Goal: Task Accomplishment & Management: Complete application form

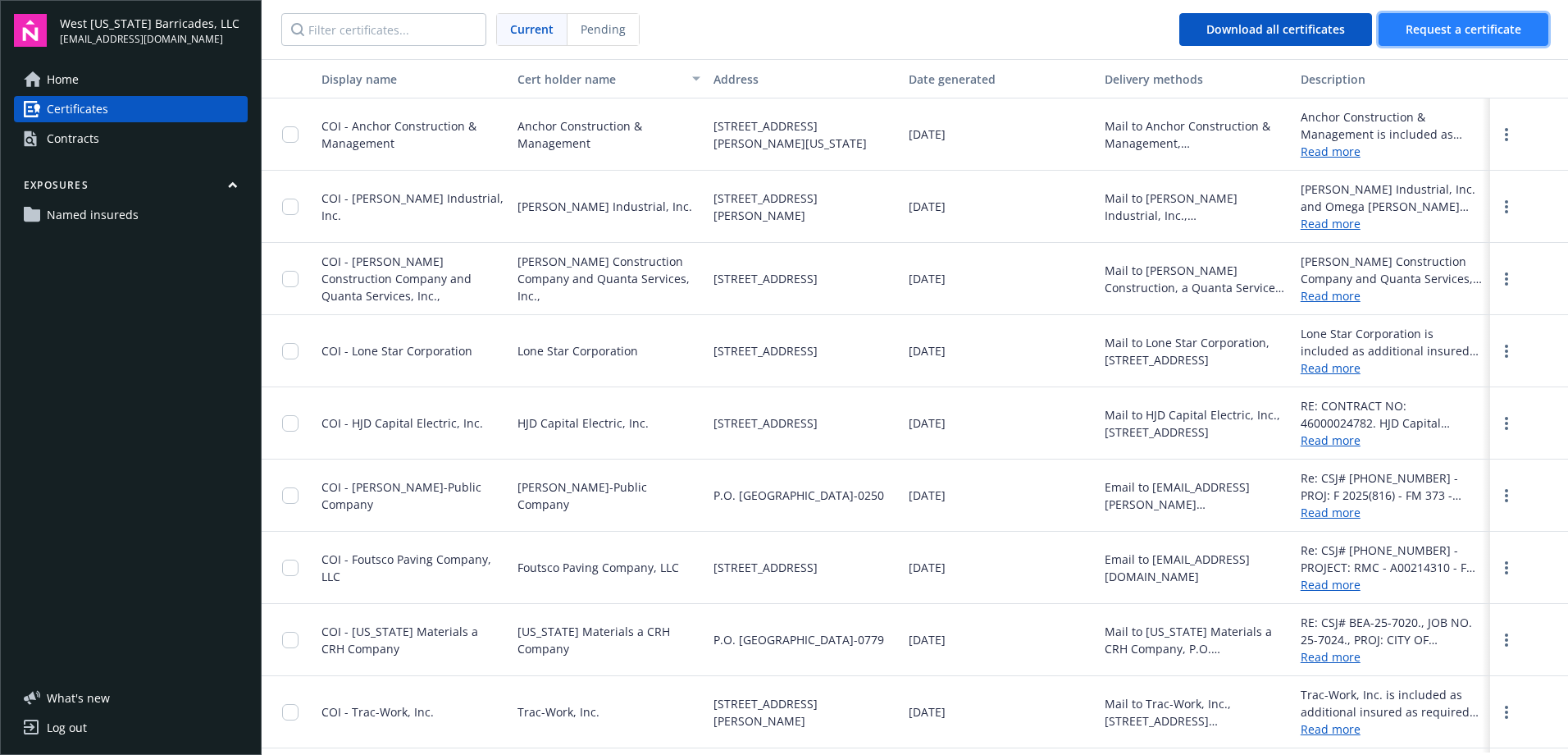
click at [1486, 31] on span "Request a certificate" at bounding box center [1463, 29] width 116 height 15
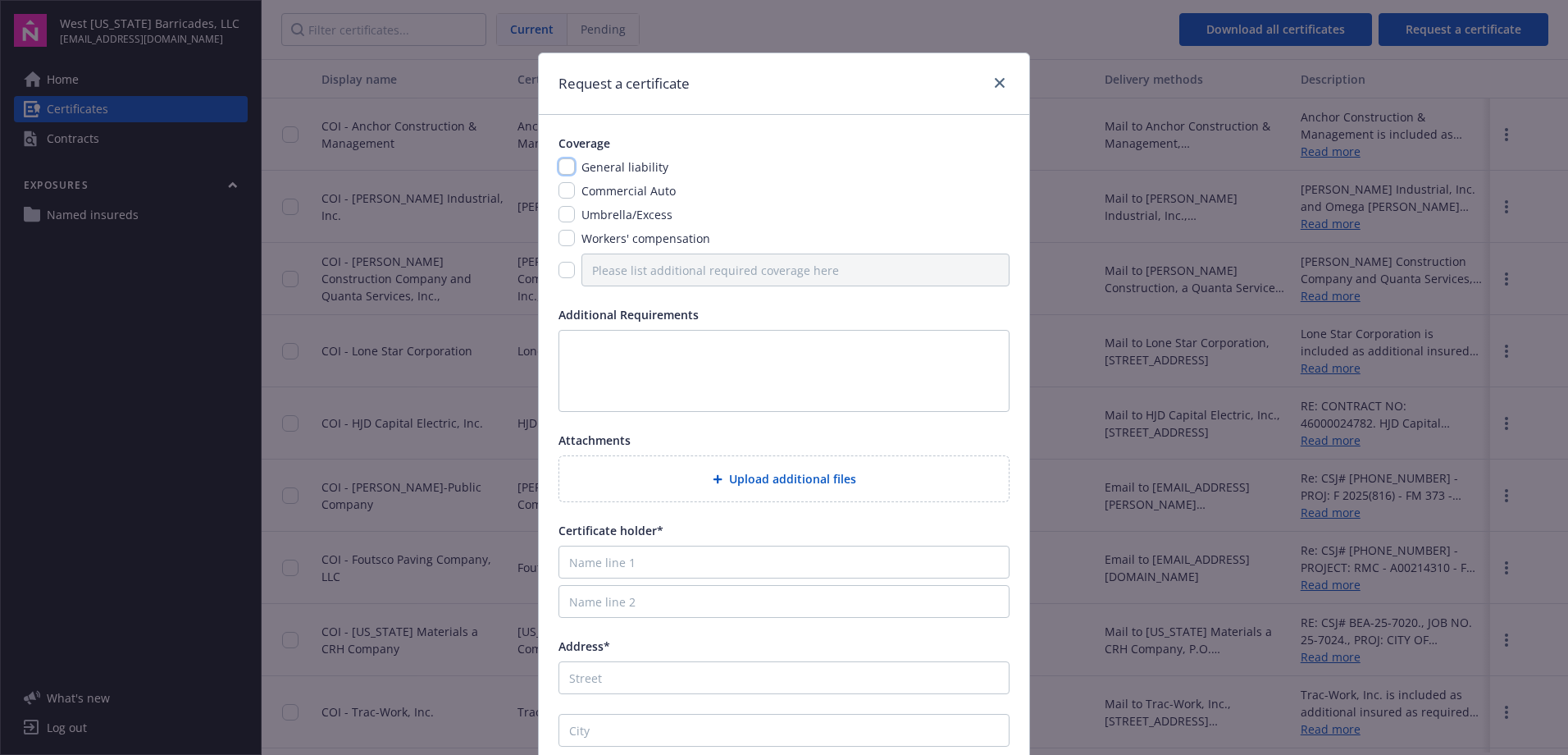
click at [560, 166] on input "checkbox" at bounding box center [566, 166] width 16 height 16
checkbox input "true"
click at [562, 192] on input "checkbox" at bounding box center [566, 190] width 16 height 16
checkbox input "true"
click at [560, 221] on input "checkbox" at bounding box center [566, 214] width 16 height 16
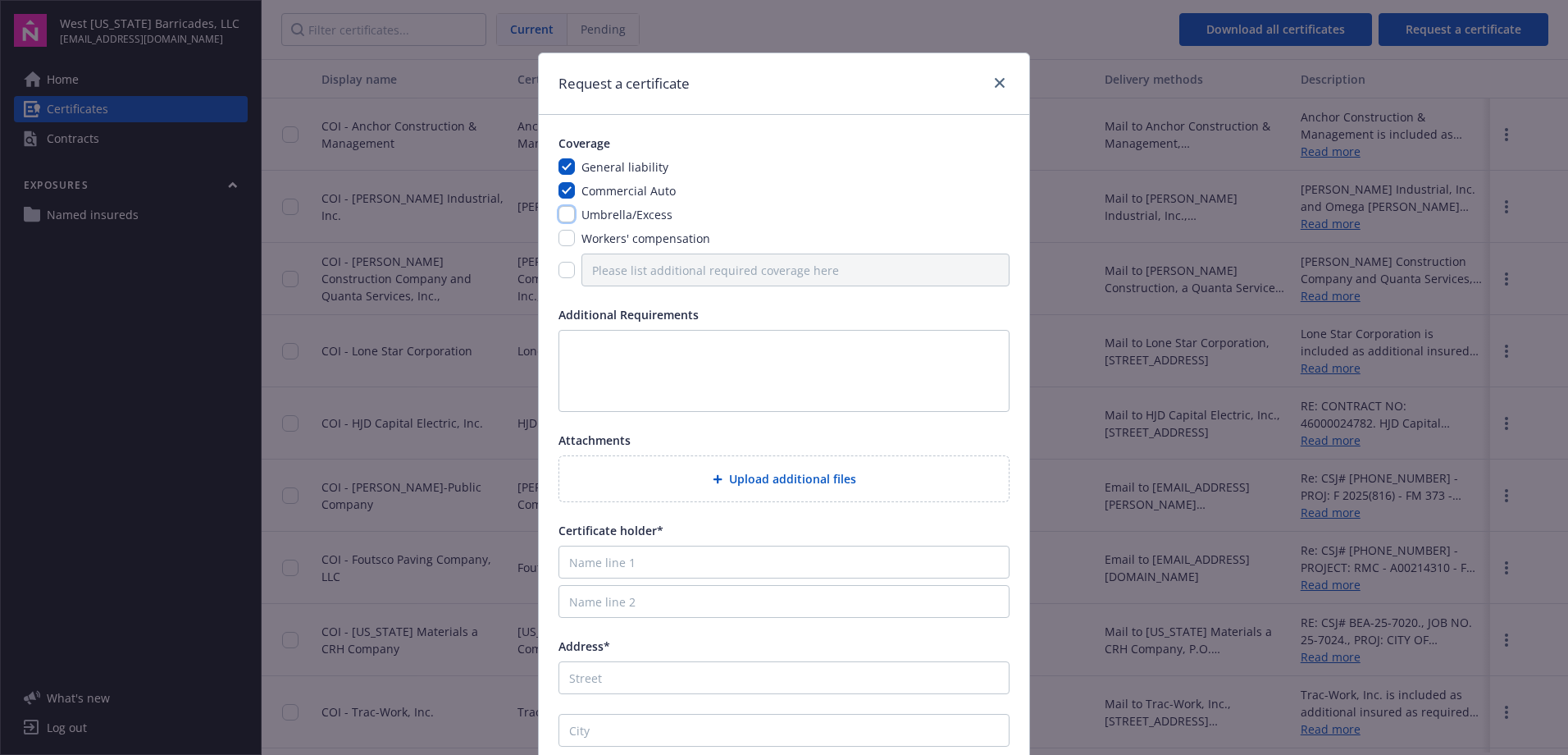
checkbox input "true"
drag, startPoint x: 565, startPoint y: 239, endPoint x: 565, endPoint y: 279, distance: 40.0
click at [565, 240] on input "checkbox" at bounding box center [566, 238] width 16 height 16
checkbox input "true"
click at [589, 366] on textarea at bounding box center [784, 370] width 451 height 82
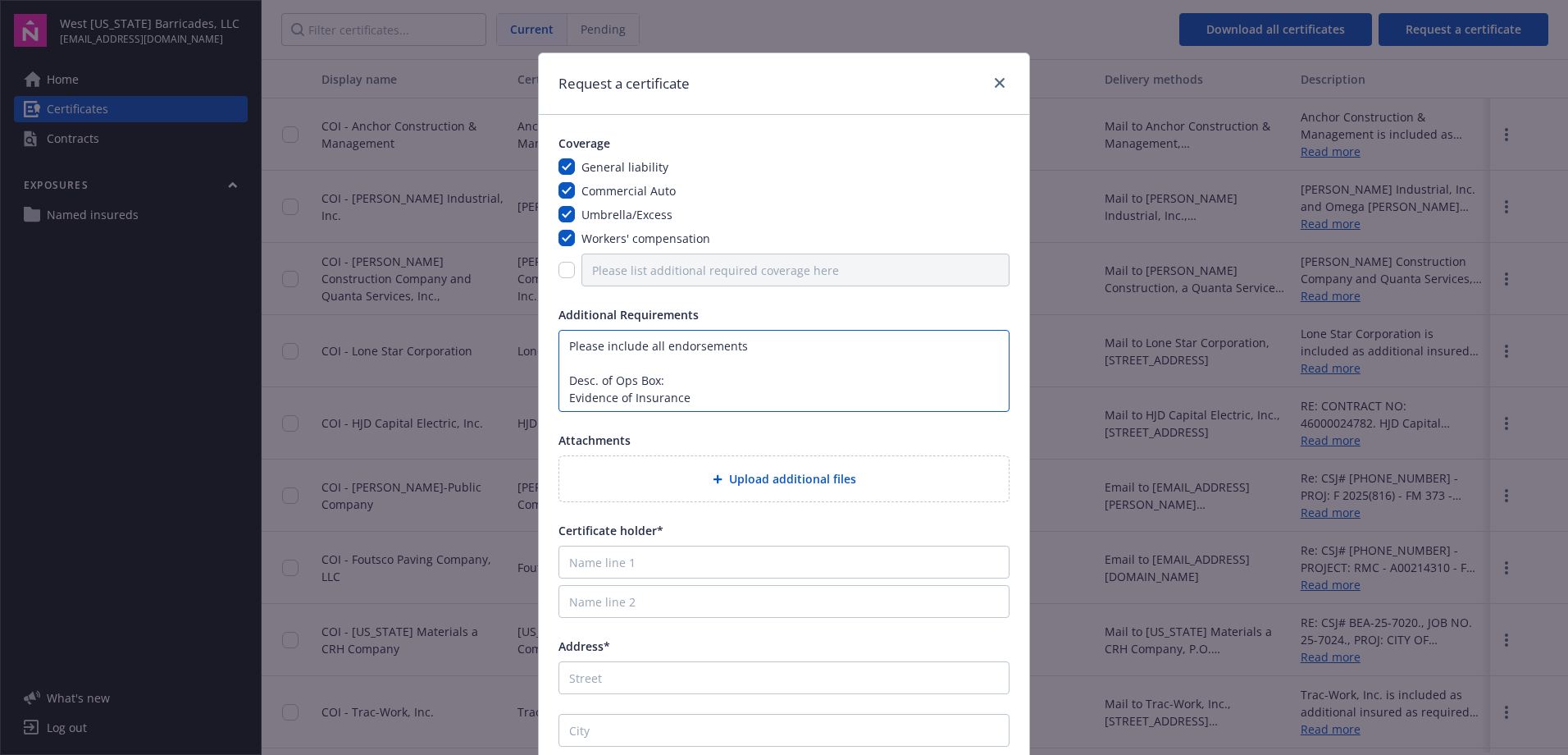
type textarea "Please include all endorsements Desc. of Ops Box: Evidence of Insurance"
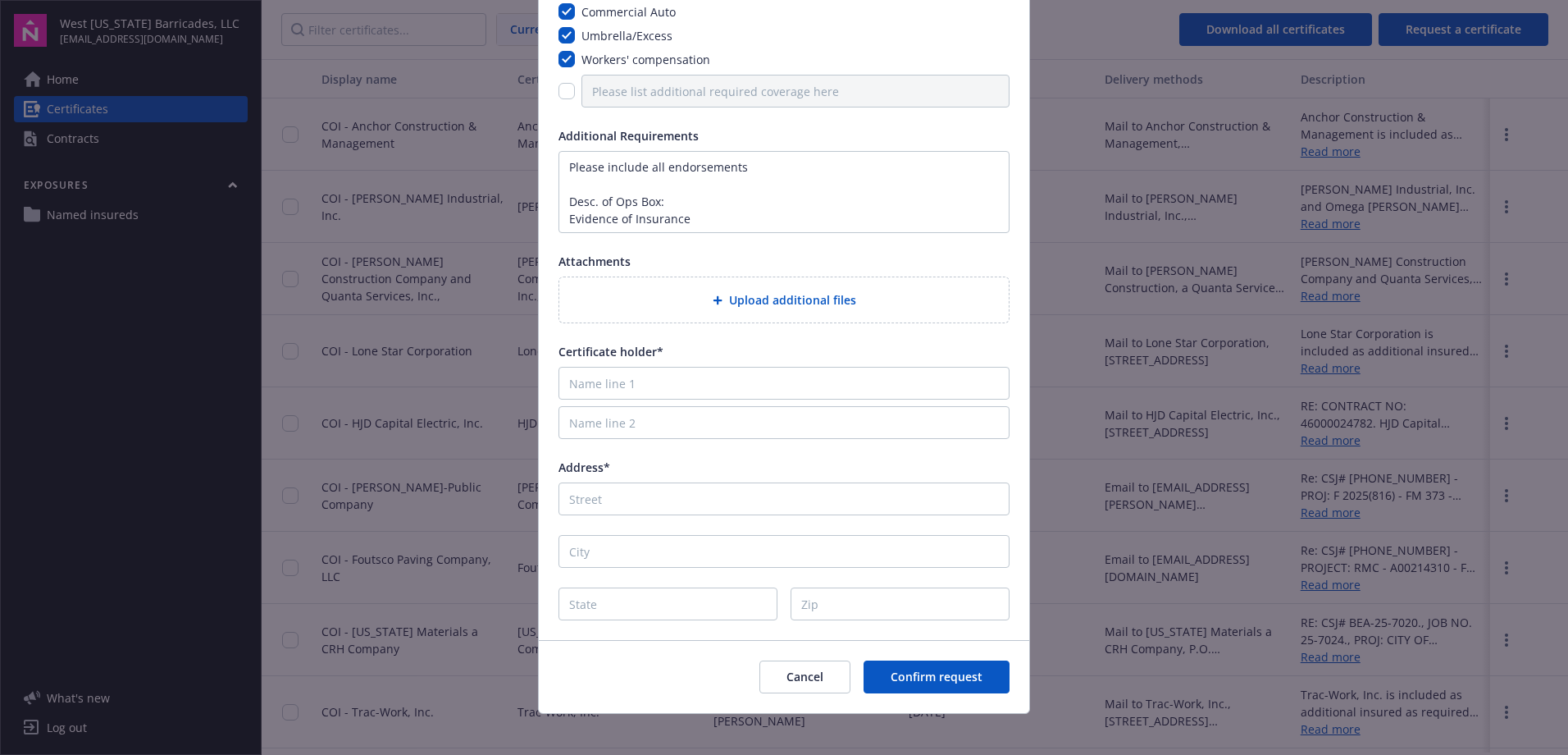
scroll to position [191, 0]
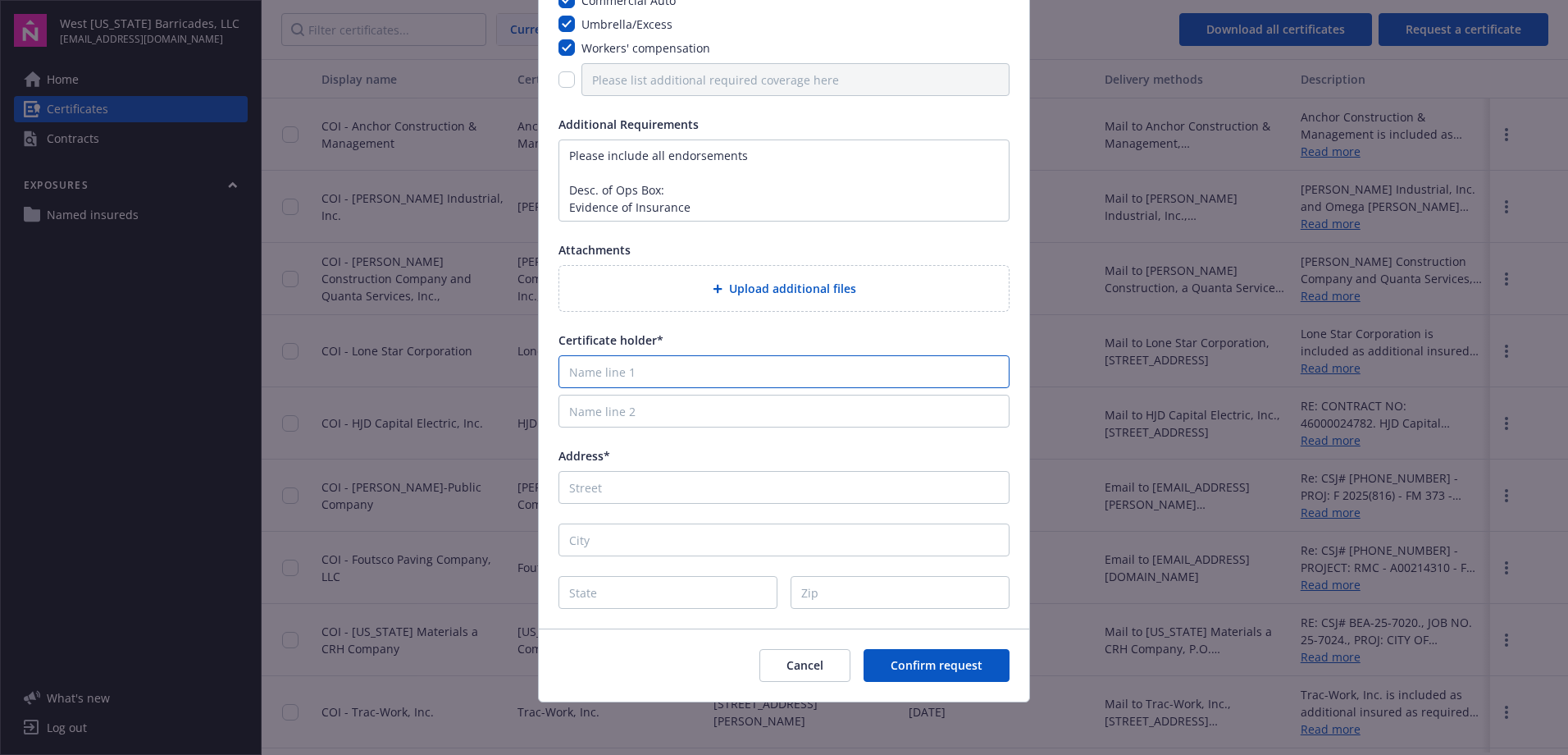
click at [610, 378] on input "Name line 1" at bounding box center [784, 372] width 451 height 33
type input "Titan Powerline LLC"
click at [629, 479] on input "Address*" at bounding box center [784, 487] width 451 height 33
type input "4320 Copperwood"
type input "Duncan"
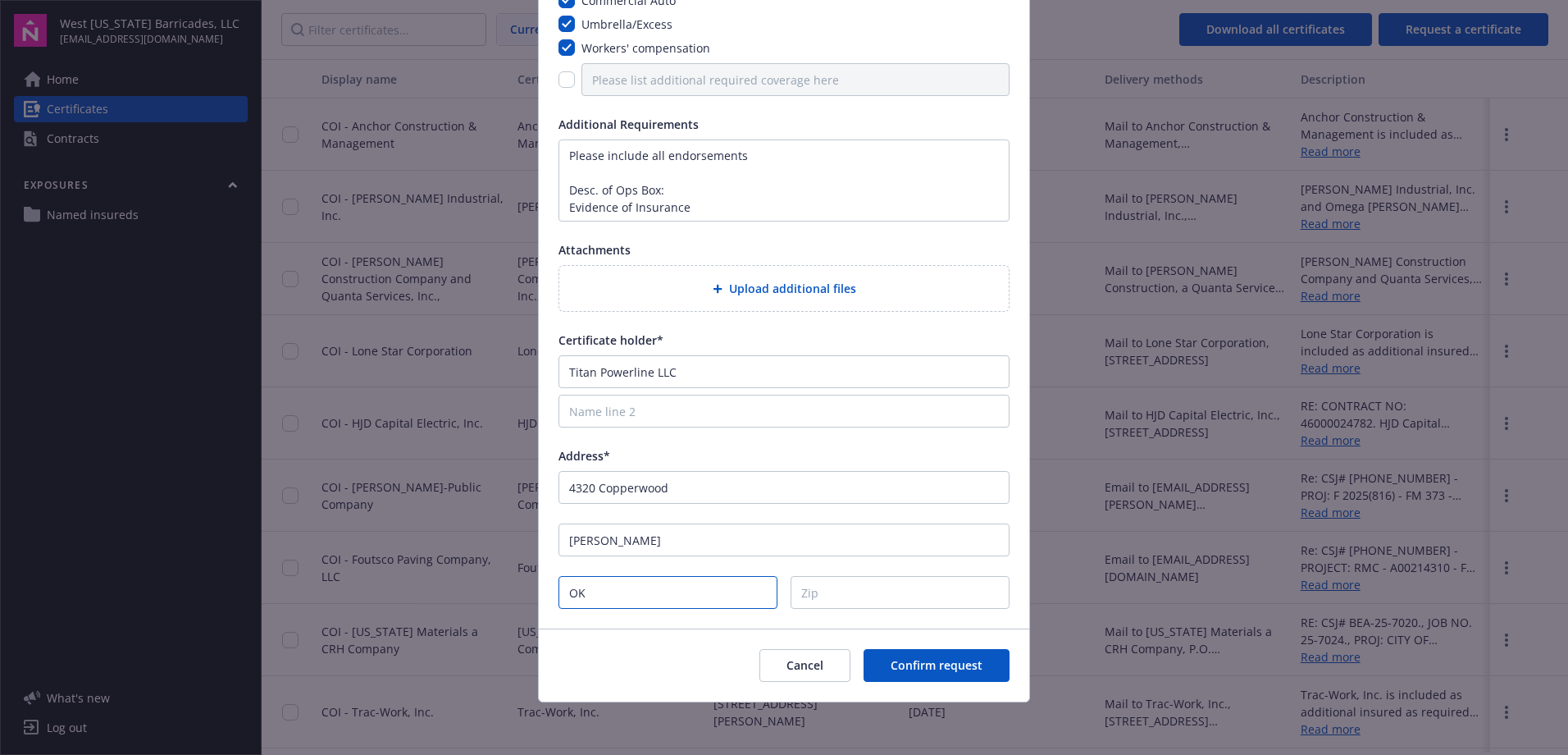
type input "OK"
type input "73533"
click at [898, 668] on span "Confirm request" at bounding box center [936, 664] width 91 height 15
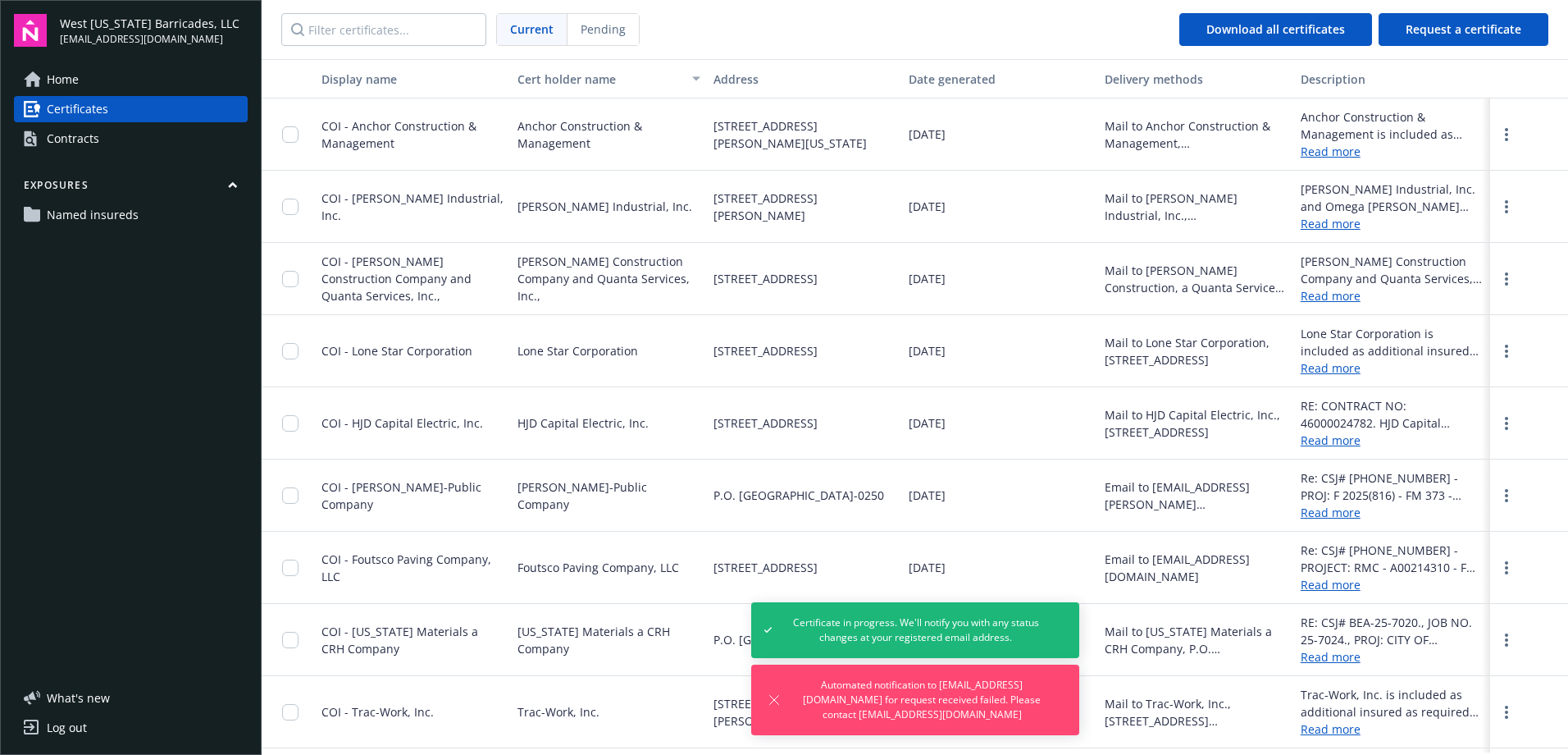
click at [47, 738] on div "Log out" at bounding box center [67, 727] width 40 height 26
